Goal: Information Seeking & Learning: Learn about a topic

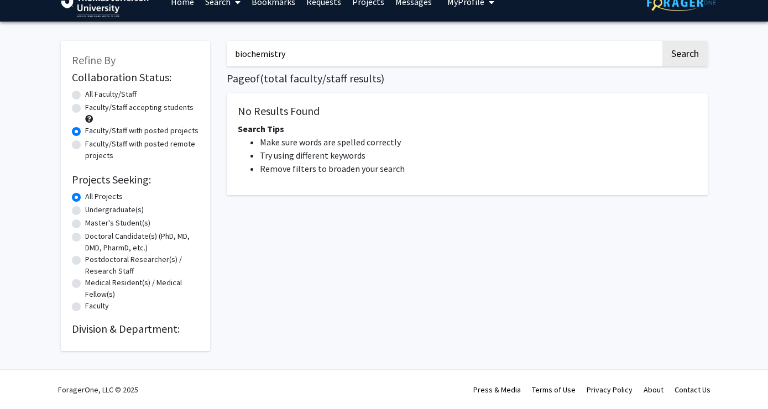
scroll to position [13, 0]
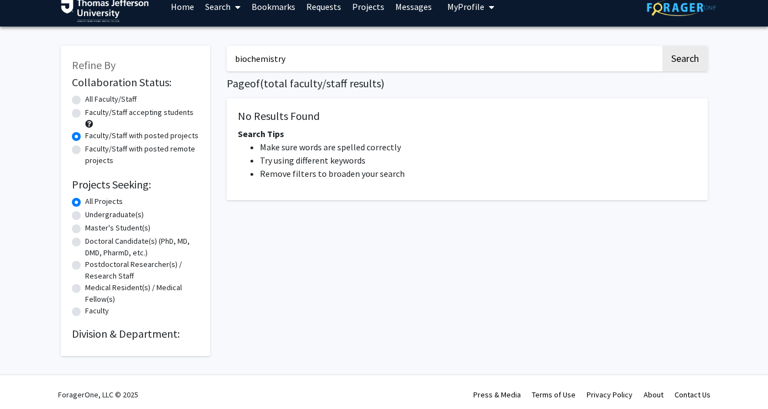
click at [128, 340] on h2 "Division & Department:" at bounding box center [135, 333] width 127 height 13
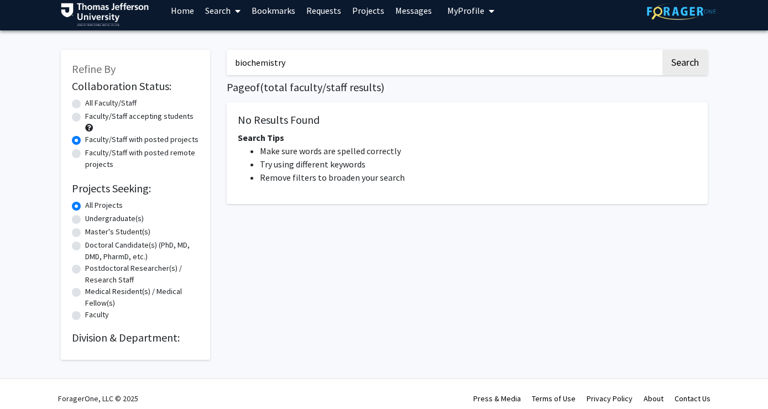
scroll to position [0, 0]
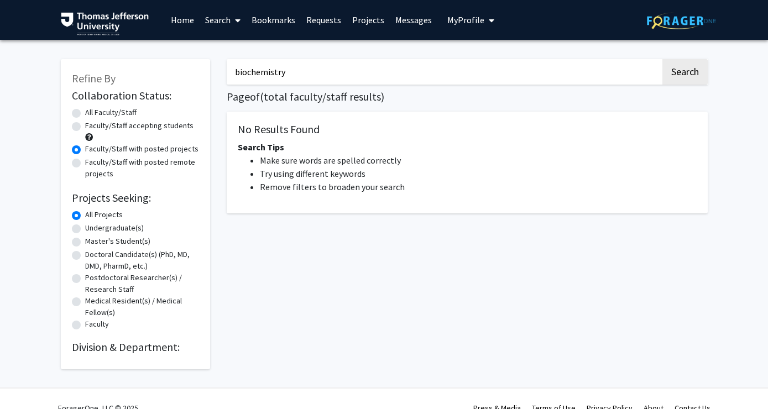
click at [175, 17] on link "Home" at bounding box center [182, 20] width 34 height 39
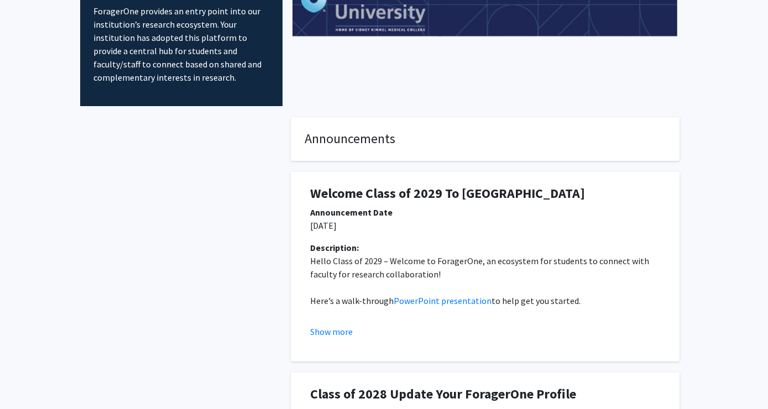
scroll to position [40, 0]
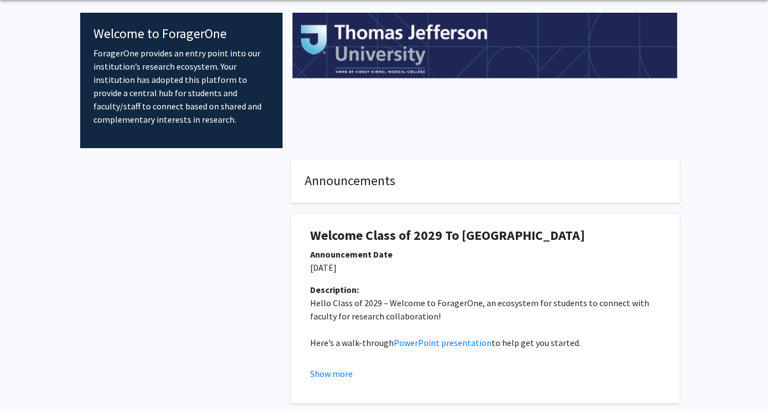
click at [365, 235] on h1 "Welcome Class of 2029 To ForagerOne" at bounding box center [485, 236] width 350 height 16
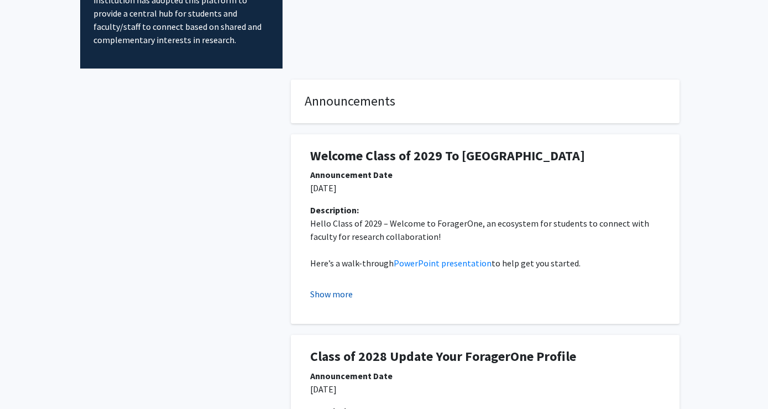
click at [341, 299] on button "Show more" at bounding box center [331, 293] width 43 height 13
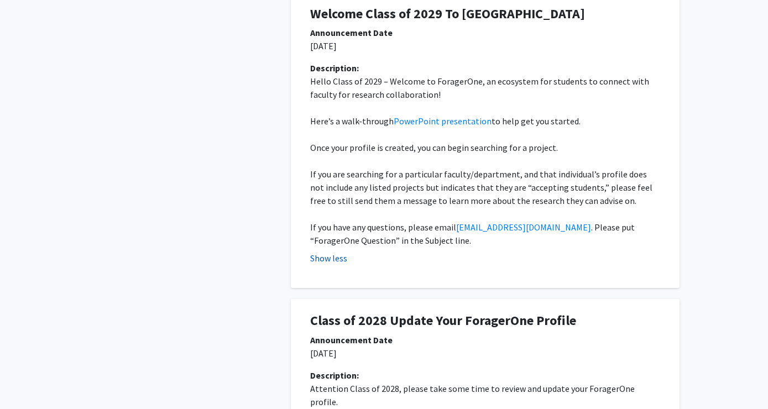
scroll to position [264, 0]
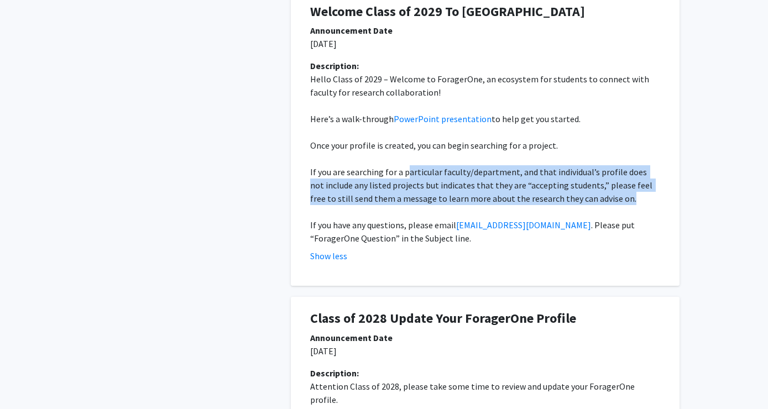
drag, startPoint x: 405, startPoint y: 173, endPoint x: 620, endPoint y: 201, distance: 216.3
click at [620, 201] on p "If you are searching for a particular faculty/department, and that individual’s…" at bounding box center [485, 185] width 350 height 40
click at [620, 200] on p "If you are searching for a particular faculty/department, and that individual’s…" at bounding box center [485, 185] width 350 height 40
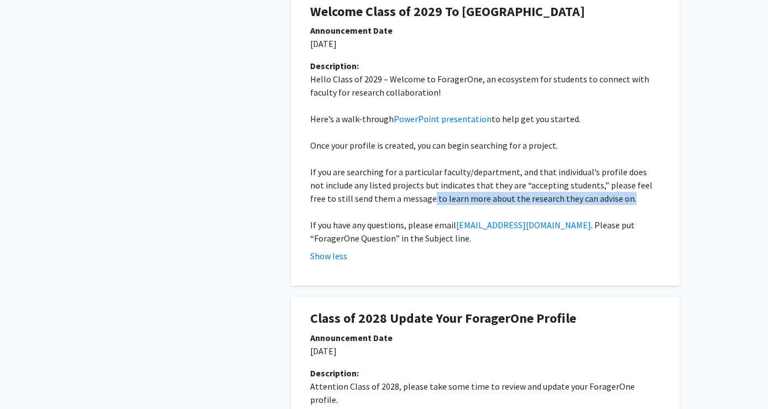
drag, startPoint x: 623, startPoint y: 199, endPoint x: 404, endPoint y: 193, distance: 218.9
click at [404, 193] on p "If you are searching for a particular faculty/department, and that individual’s…" at bounding box center [485, 185] width 350 height 40
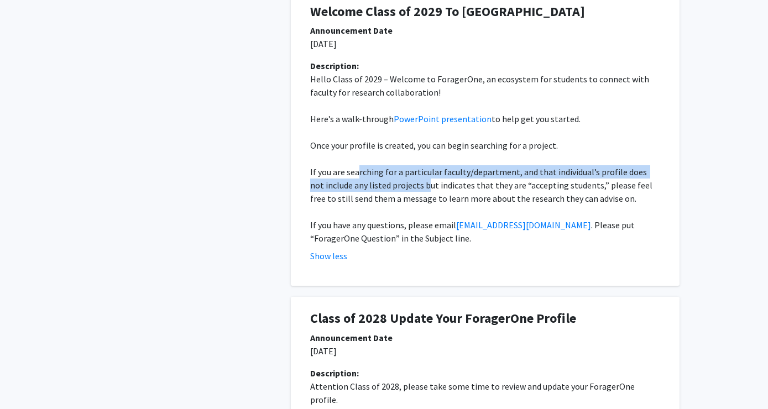
drag, startPoint x: 359, startPoint y: 167, endPoint x: 416, endPoint y: 180, distance: 57.7
click at [416, 180] on p "If you are searching for a particular faculty/department, and that individual’s…" at bounding box center [485, 185] width 350 height 40
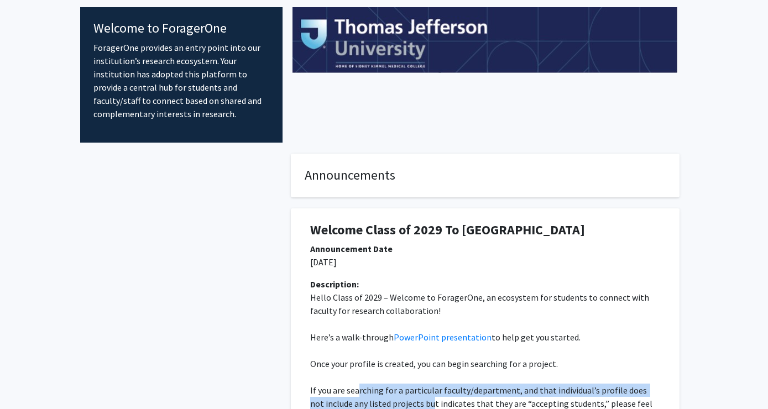
scroll to position [0, 0]
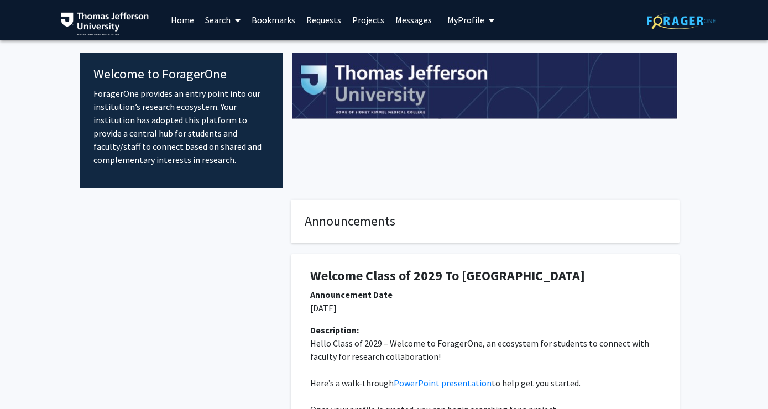
click at [234, 21] on span at bounding box center [235, 20] width 10 height 39
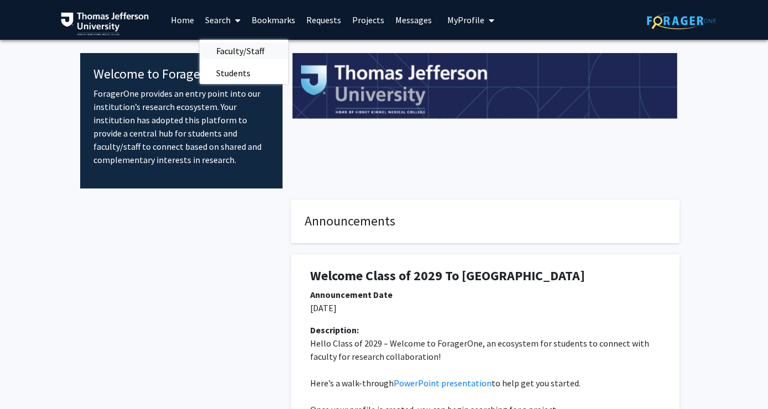
click at [239, 47] on span "Faculty/Staff" at bounding box center [240, 51] width 81 height 22
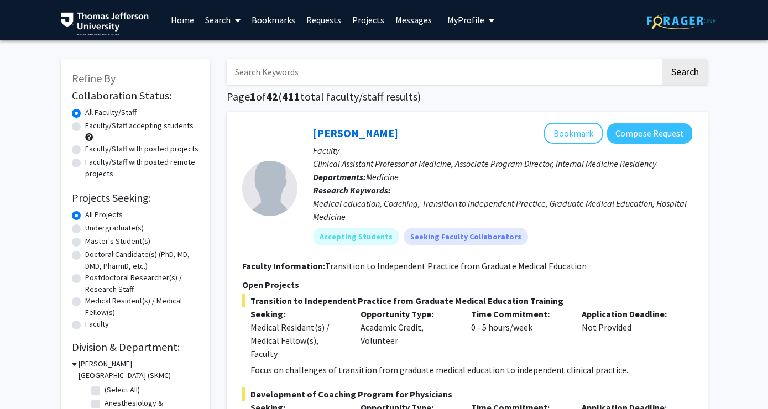
click at [312, 75] on input "Search Keywords" at bounding box center [444, 71] width 434 height 25
type input "n"
click at [662, 59] on button "Search" at bounding box center [684, 71] width 45 height 25
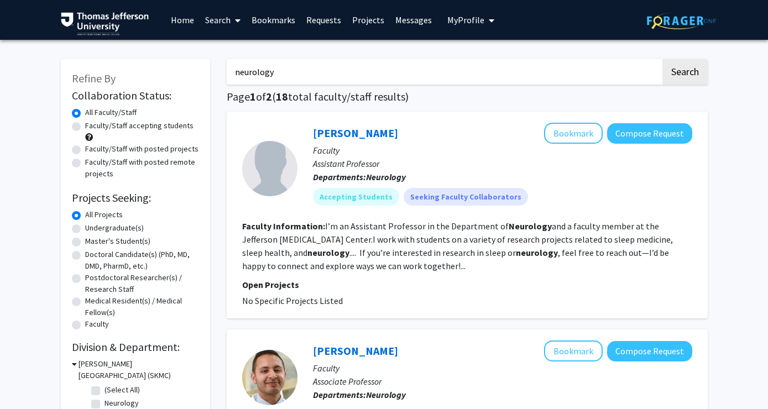
drag, startPoint x: 288, startPoint y: 74, endPoint x: 214, endPoint y: 65, distance: 74.6
click at [662, 59] on button "Search" at bounding box center [684, 71] width 45 height 25
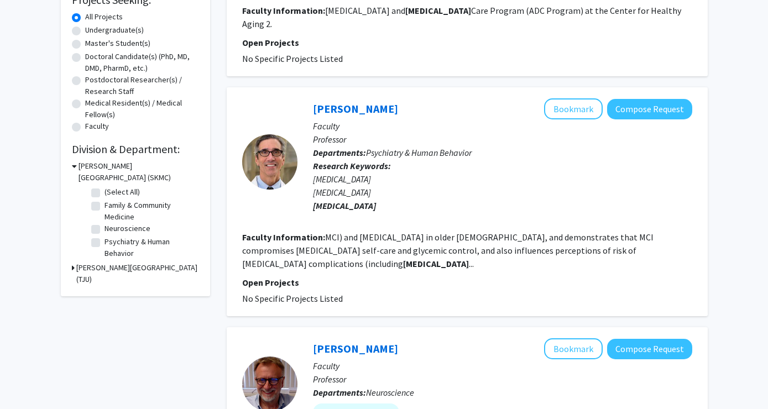
scroll to position [200, 0]
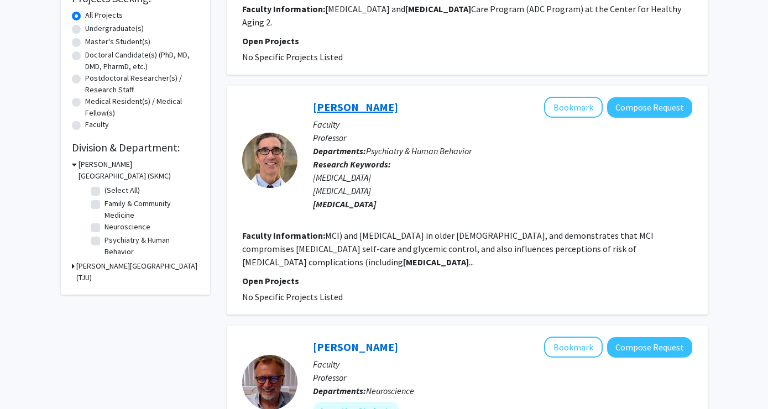
click at [357, 100] on link "Barry Rovner" at bounding box center [355, 107] width 85 height 14
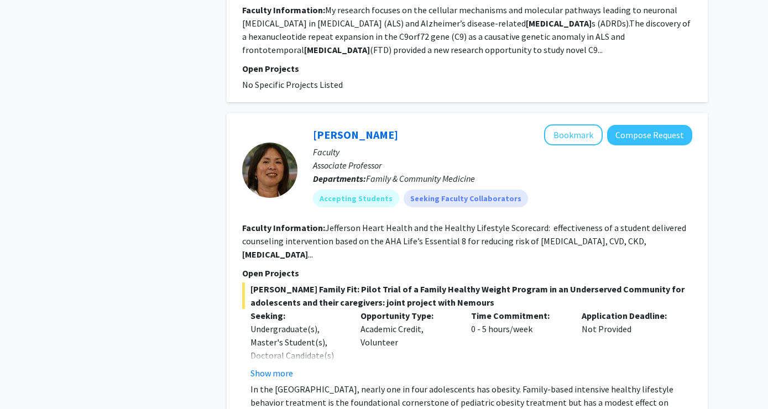
scroll to position [625, 0]
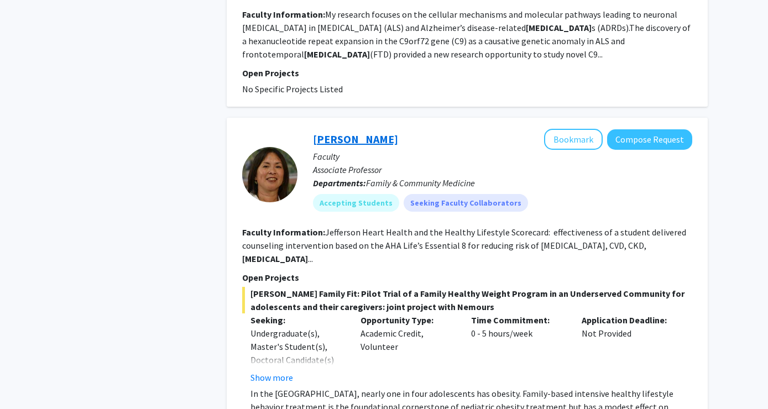
click at [364, 132] on link "Cynthia Cheng" at bounding box center [355, 139] width 85 height 14
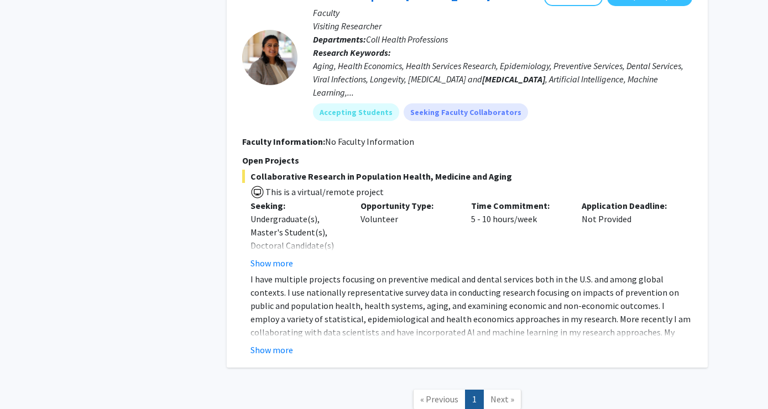
scroll to position [3784, 0]
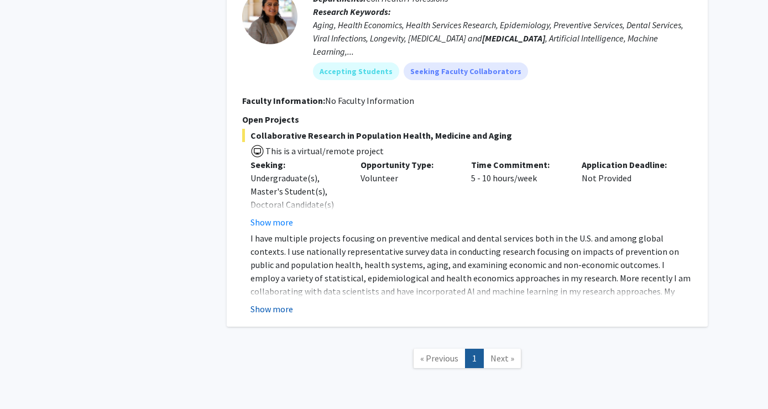
click at [280, 302] on button "Show more" at bounding box center [271, 308] width 43 height 13
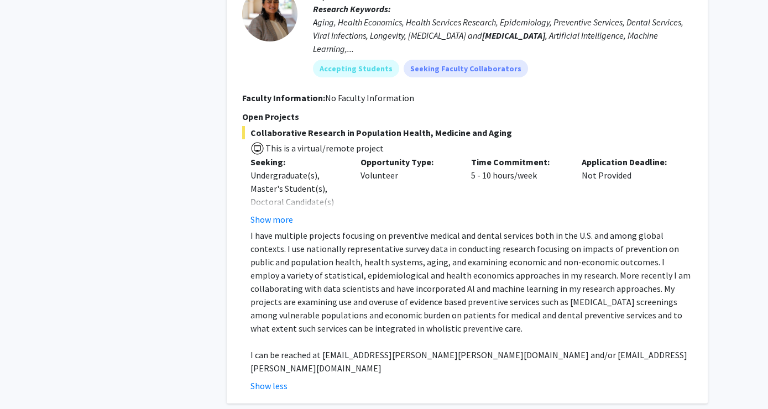
scroll to position [3851, 0]
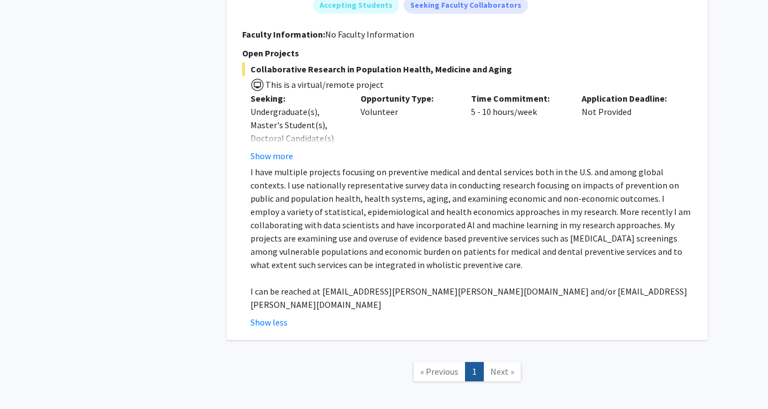
click at [508, 362] on link "Next »" at bounding box center [502, 371] width 38 height 19
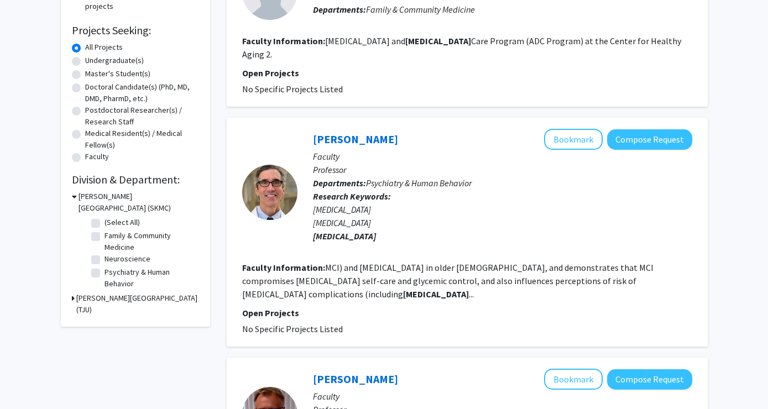
scroll to position [0, 0]
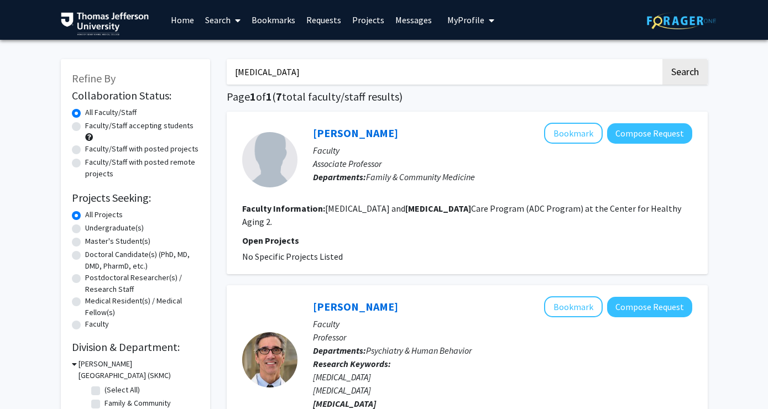
click at [340, 83] on input "dementia" at bounding box center [444, 71] width 434 height 25
drag, startPoint x: 339, startPoint y: 75, endPoint x: 208, endPoint y: 63, distance: 132.1
click at [662, 59] on button "Search" at bounding box center [684, 71] width 45 height 25
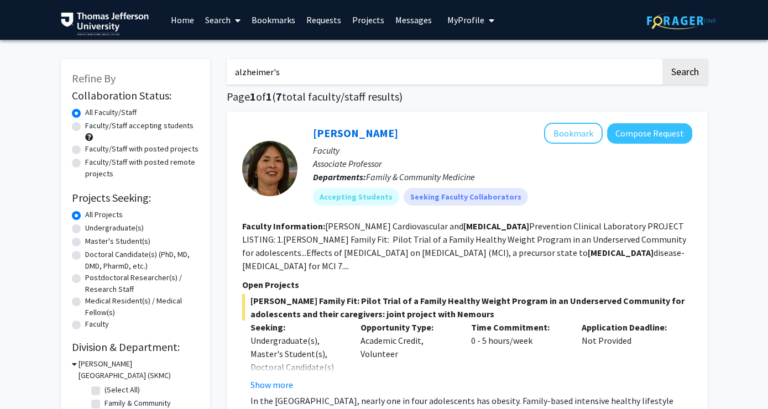
drag, startPoint x: 297, startPoint y: 68, endPoint x: 219, endPoint y: 68, distance: 77.4
type input "geriatric"
click at [662, 59] on button "Search" at bounding box center [684, 71] width 45 height 25
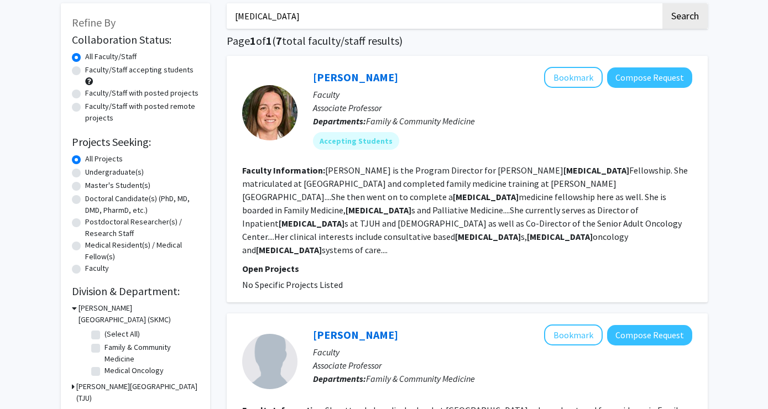
scroll to position [59, 0]
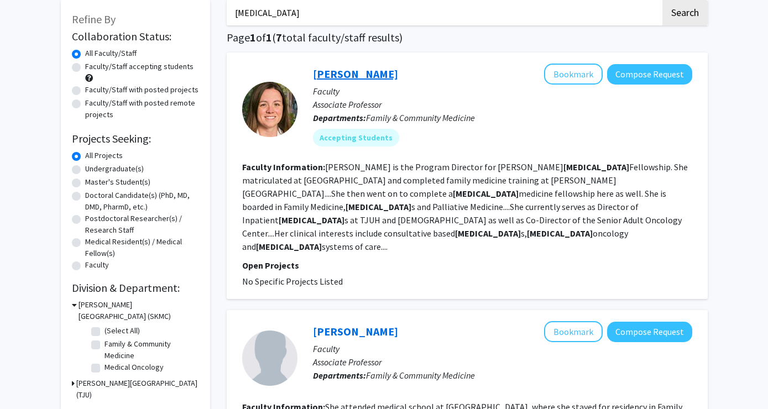
click at [323, 74] on link "Kristine Swartz" at bounding box center [355, 74] width 85 height 14
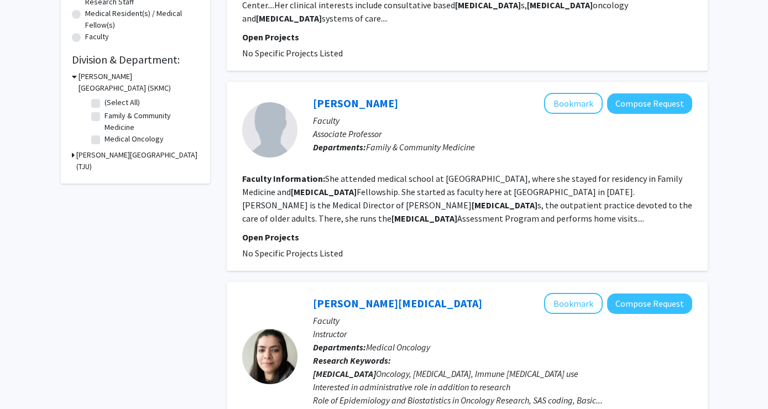
scroll to position [288, 0]
click at [368, 96] on link "Brooke Salzman" at bounding box center [355, 103] width 85 height 14
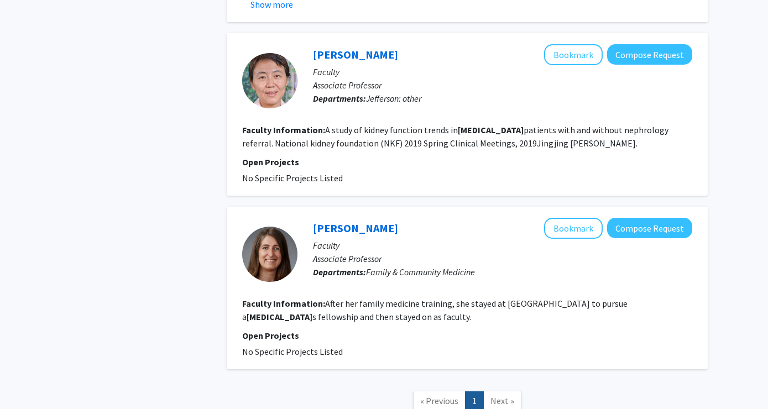
scroll to position [3153, 0]
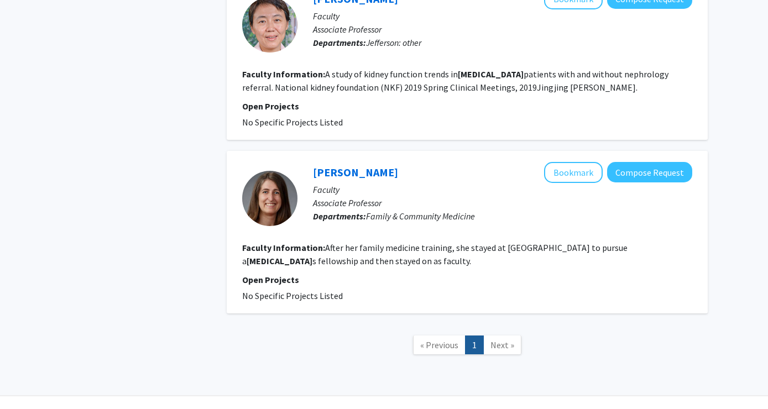
click at [503, 339] on span "Next »" at bounding box center [502, 344] width 24 height 11
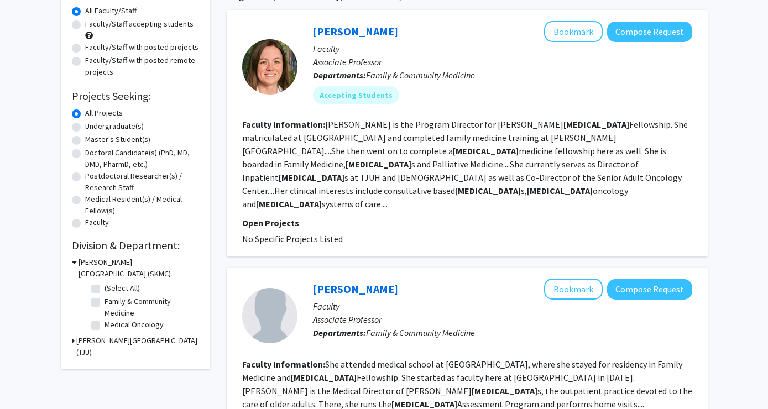
scroll to position [101, 0]
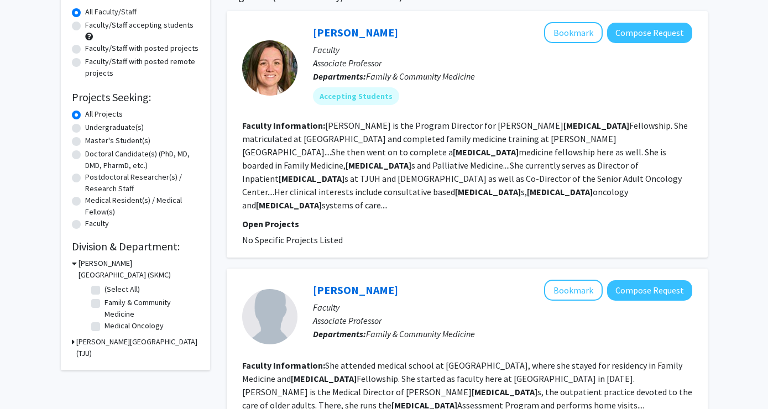
click at [74, 263] on icon at bounding box center [74, 264] width 5 height 12
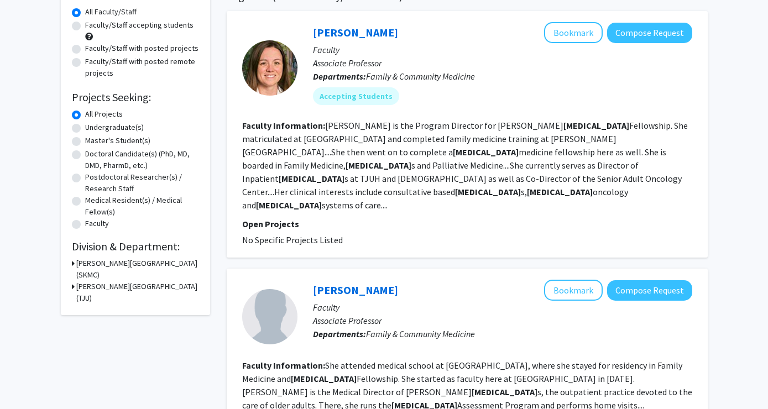
click at [76, 260] on h3 "Sidney Kimmel Medical College (SKMC)" at bounding box center [137, 269] width 123 height 23
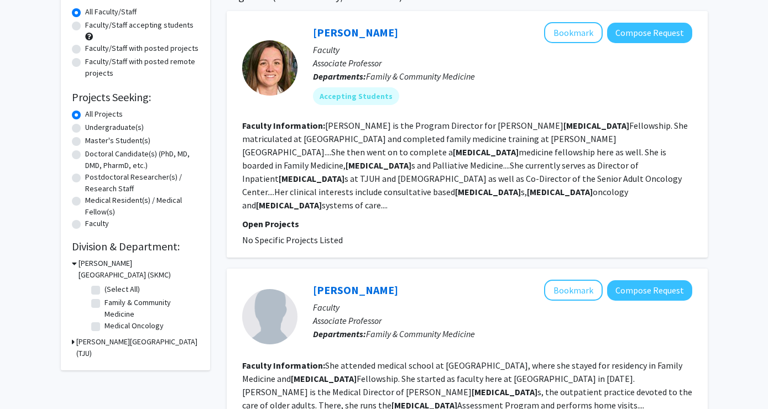
click at [75, 339] on div "Thomas Jefferson University (TJU)" at bounding box center [135, 347] width 127 height 23
click at [72, 340] on icon at bounding box center [73, 342] width 3 height 12
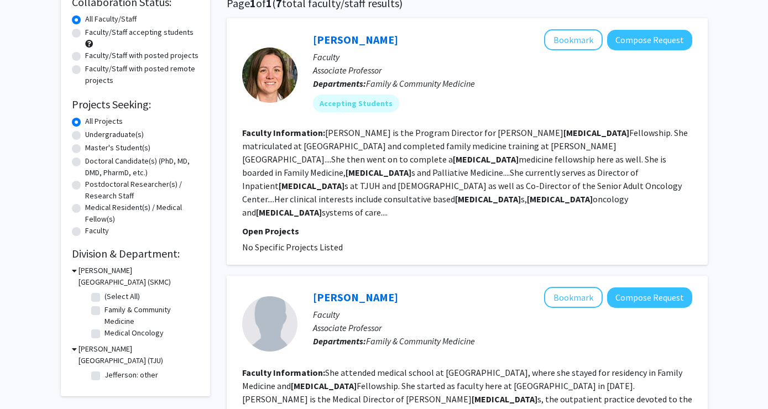
scroll to position [0, 0]
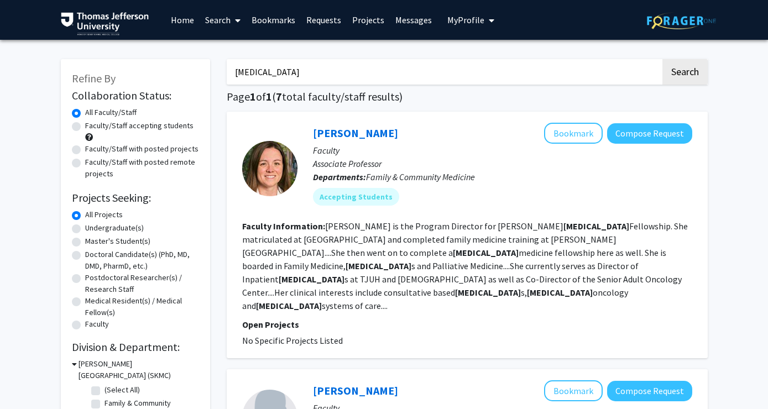
click at [374, 62] on input "geriatric" at bounding box center [444, 71] width 434 height 25
drag, startPoint x: 343, startPoint y: 65, endPoint x: 222, endPoint y: 47, distance: 123.0
click at [251, 71] on input "geriatric" at bounding box center [444, 71] width 434 height 25
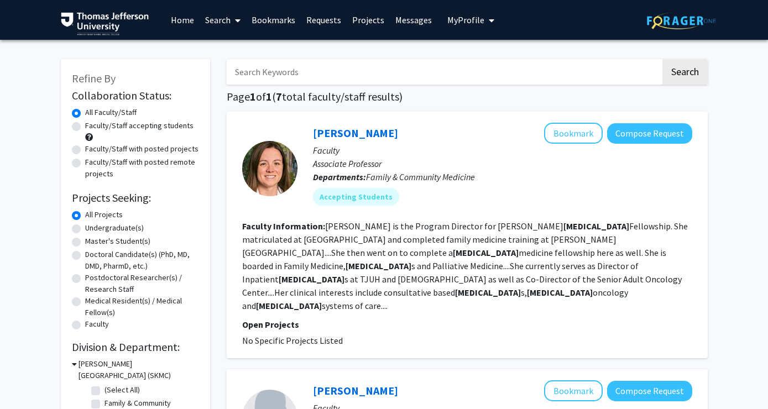
click at [662, 59] on button "Search" at bounding box center [684, 71] width 45 height 25
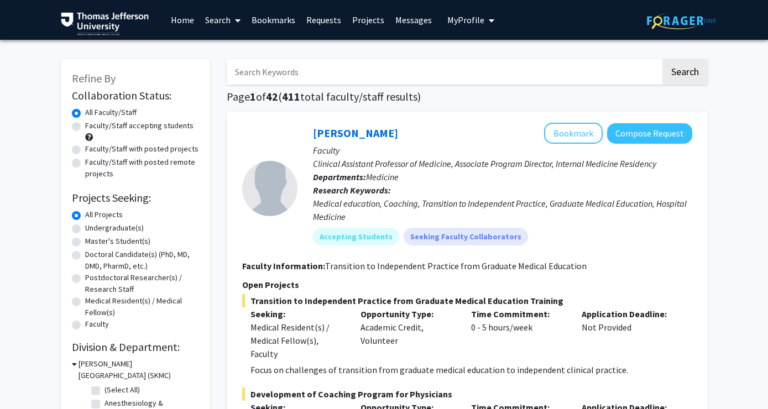
click at [363, 72] on input "Search Keywords" at bounding box center [444, 71] width 434 height 25
click at [662, 59] on button "Search" at bounding box center [684, 71] width 45 height 25
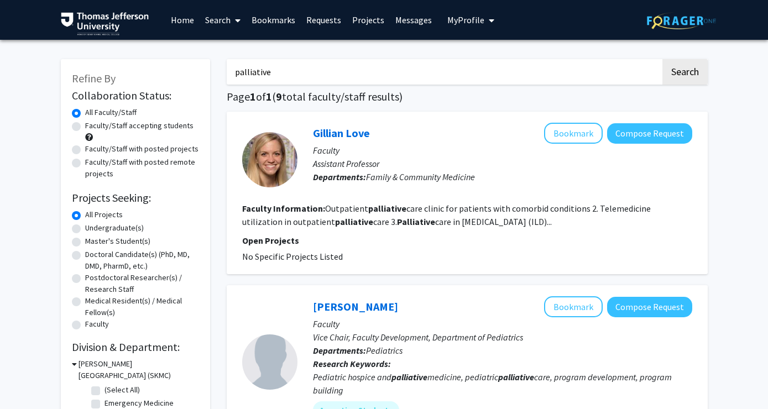
scroll to position [92, 0]
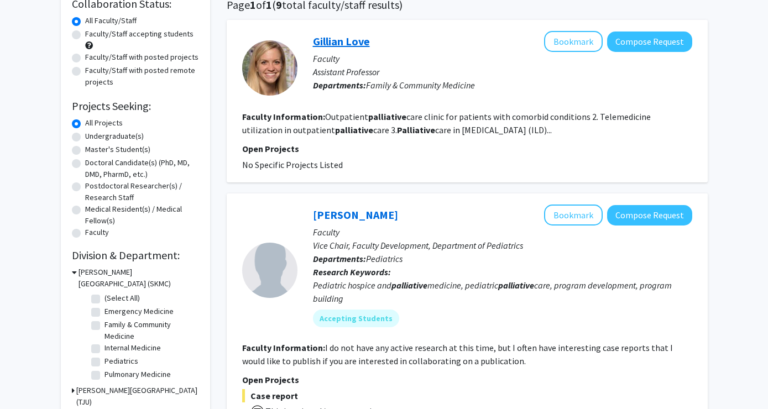
click at [348, 38] on link "Gillian Love" at bounding box center [341, 41] width 57 height 14
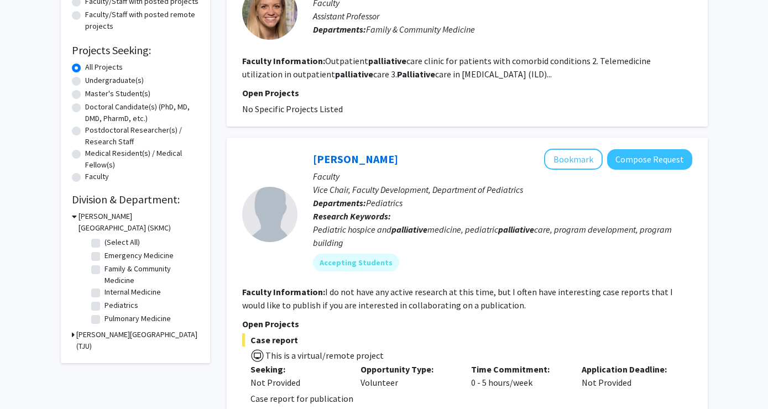
scroll to position [0, 0]
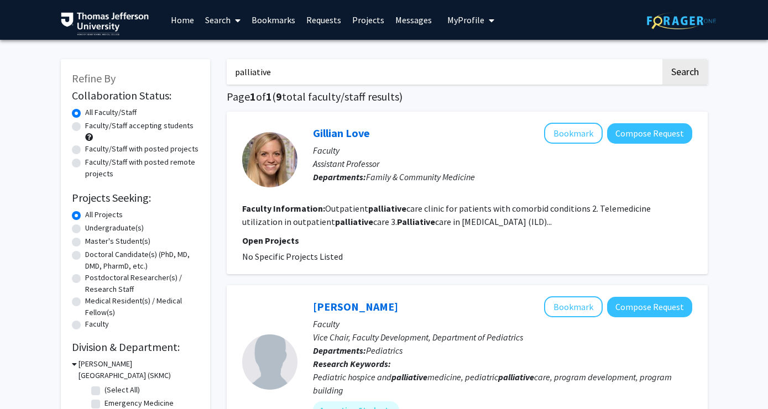
click at [317, 60] on input "palliative" at bounding box center [444, 71] width 434 height 25
drag, startPoint x: 316, startPoint y: 78, endPoint x: 208, endPoint y: 74, distance: 108.4
type input "g"
type input "hospice"
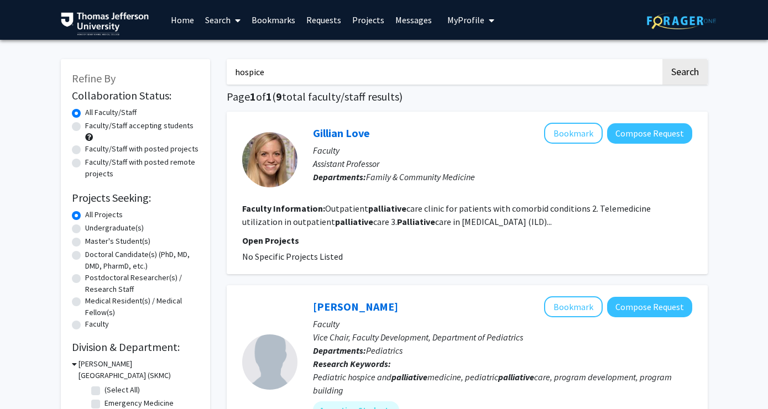
click at [662, 59] on button "Search" at bounding box center [684, 71] width 45 height 25
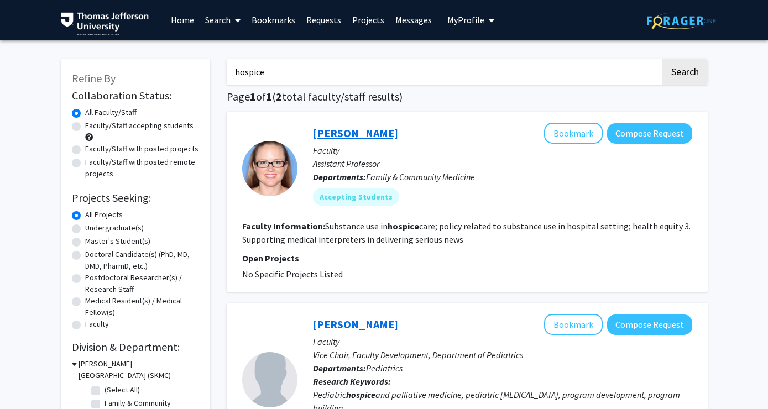
click at [350, 133] on link "[PERSON_NAME]" at bounding box center [355, 133] width 85 height 14
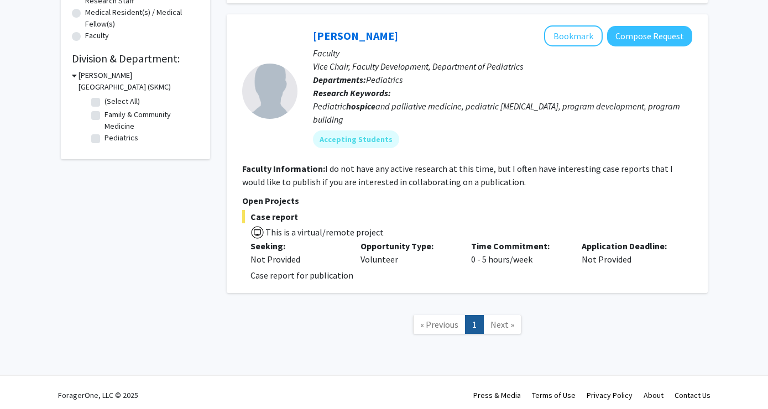
scroll to position [290, 0]
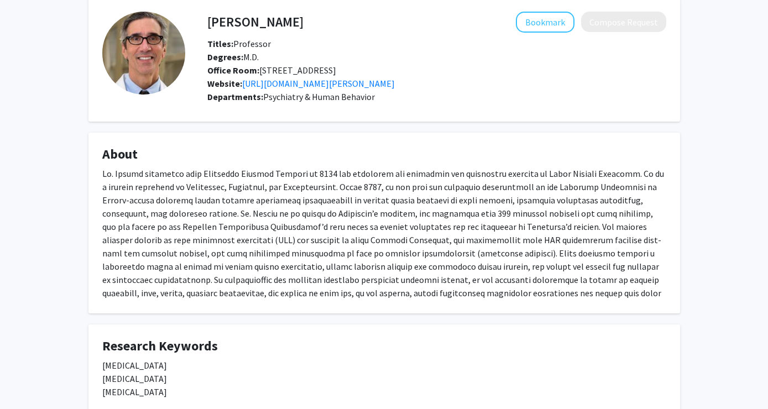
scroll to position [28, 0]
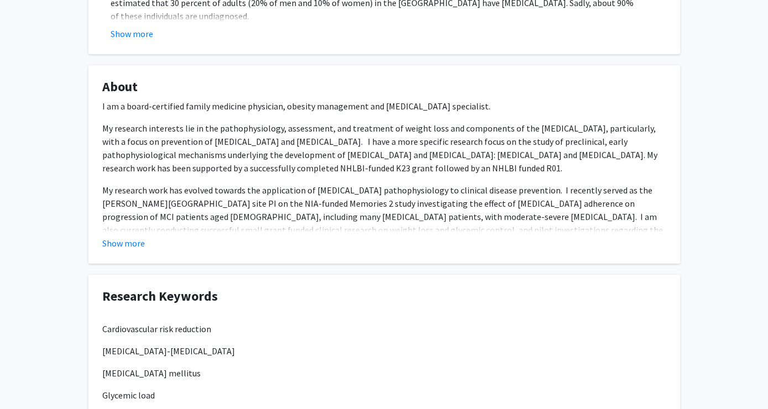
scroll to position [1910, 0]
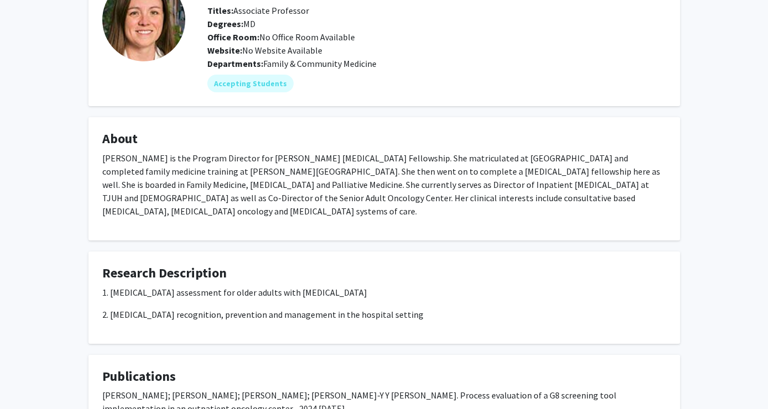
scroll to position [65, 0]
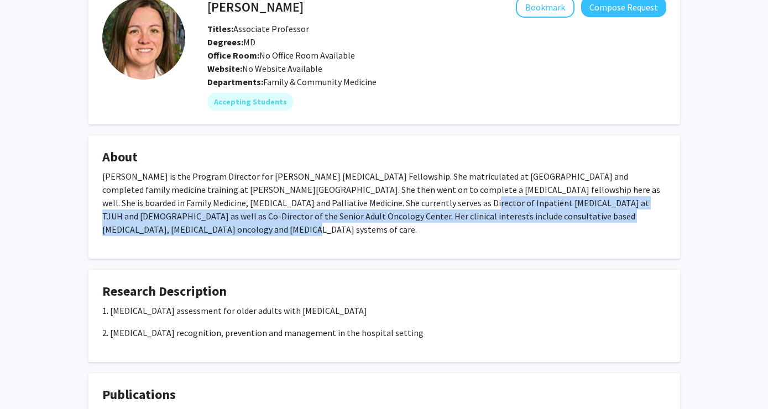
drag, startPoint x: 346, startPoint y: 197, endPoint x: 602, endPoint y: 221, distance: 257.0
click at [602, 221] on p "Dr. Swartz is the Program Director for Jefferson’s Geriatric Fellowship. She ma…" at bounding box center [384, 203] width 564 height 66
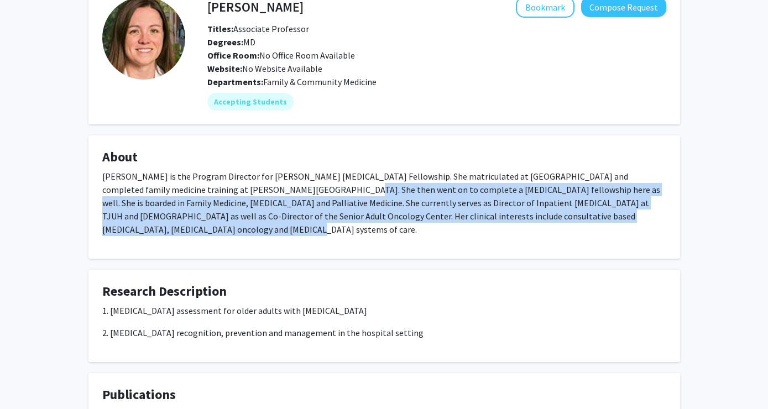
drag, startPoint x: 653, startPoint y: 218, endPoint x: 256, endPoint y: 184, distance: 398.9
click at [256, 184] on p "Dr. Swartz is the Program Director for Jefferson’s Geriatric Fellowship. She ma…" at bounding box center [384, 203] width 564 height 66
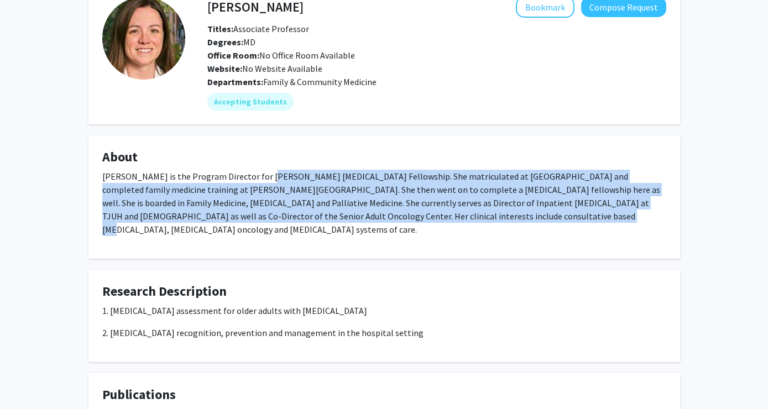
drag, startPoint x: 254, startPoint y: 179, endPoint x: 433, endPoint y: 214, distance: 182.6
click at [432, 215] on p "Dr. Swartz is the Program Director for Jefferson’s Geriatric Fellowship. She ma…" at bounding box center [384, 203] width 564 height 66
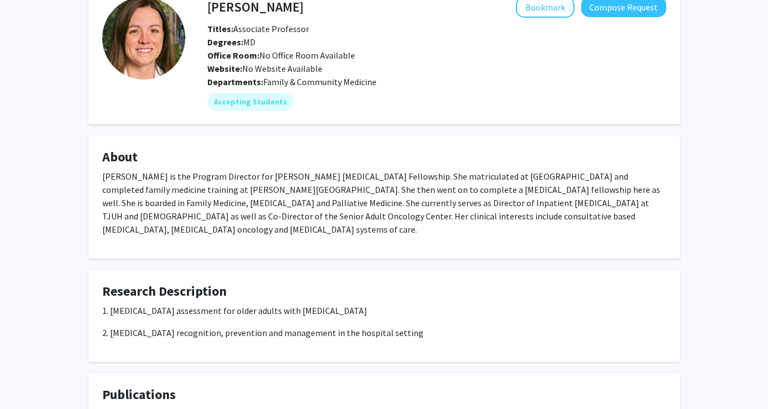
click at [437, 214] on p "Dr. Swartz is the Program Director for Jefferson’s Geriatric Fellowship. She ma…" at bounding box center [384, 203] width 564 height 66
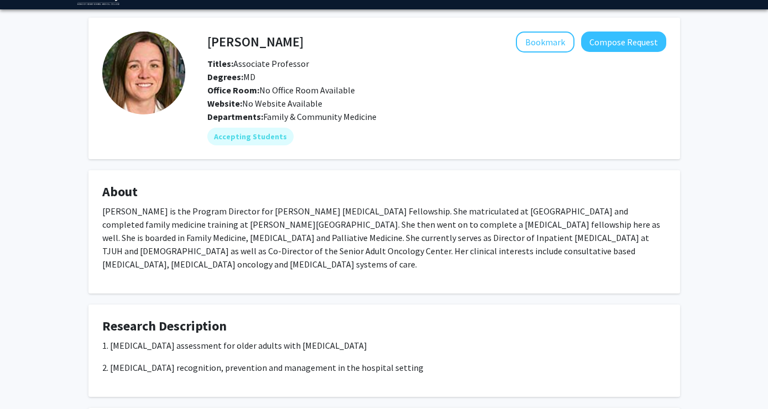
scroll to position [16, 0]
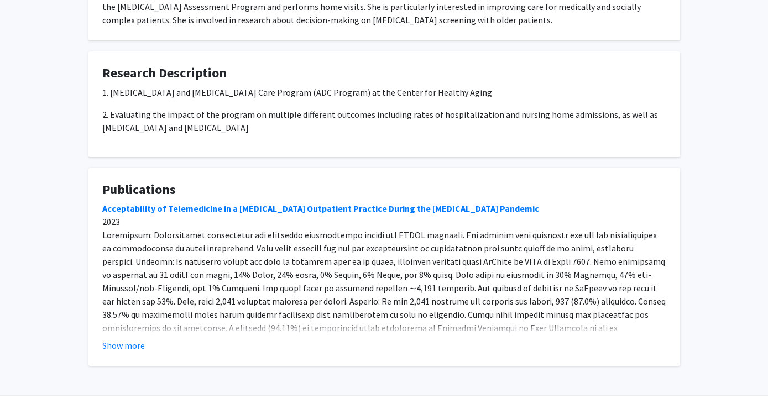
scroll to position [296, 0]
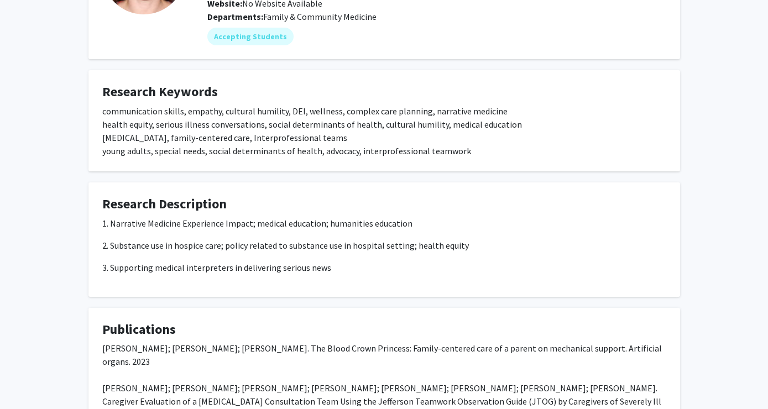
scroll to position [166, 0]
